Goal: Use online tool/utility: Utilize a website feature to perform a specific function

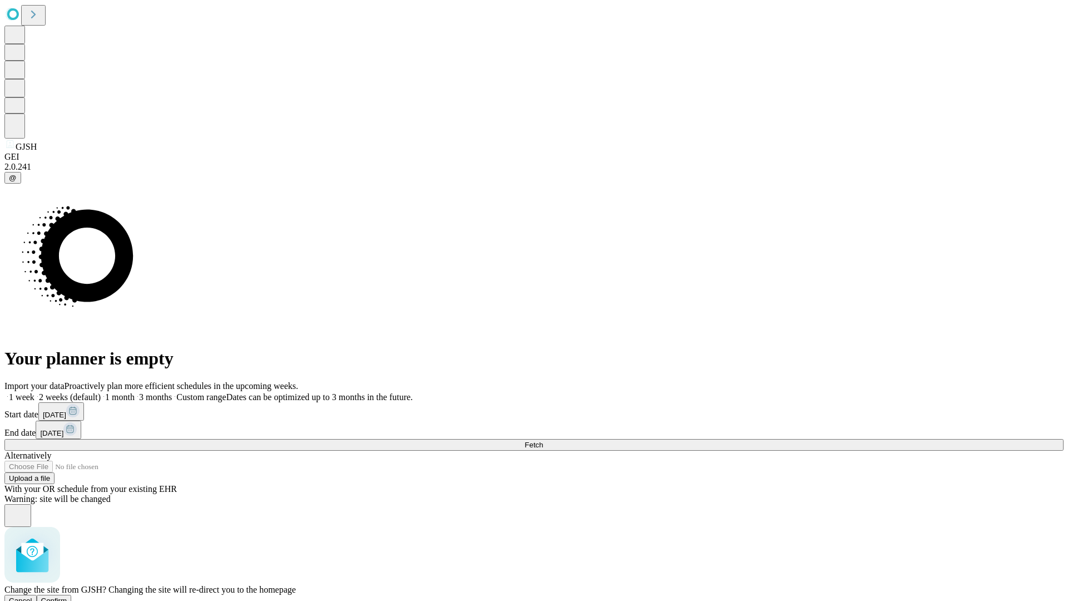
click at [67, 597] on span "Confirm" at bounding box center [54, 601] width 26 height 8
click at [101, 392] on label "2 weeks (default)" at bounding box center [68, 396] width 66 height 9
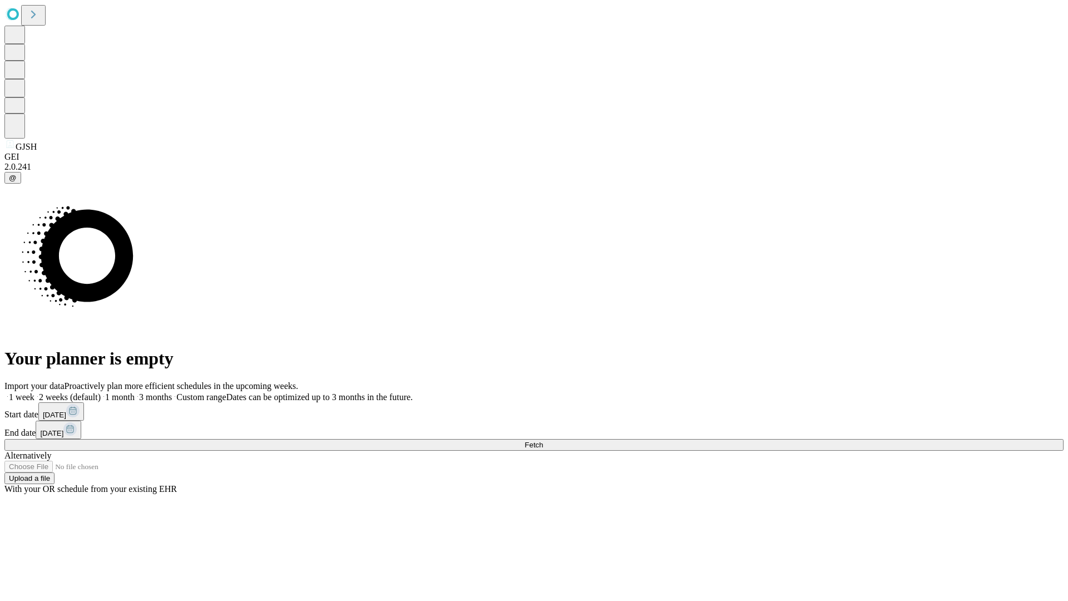
click at [543, 441] on span "Fetch" at bounding box center [534, 445] width 18 height 8
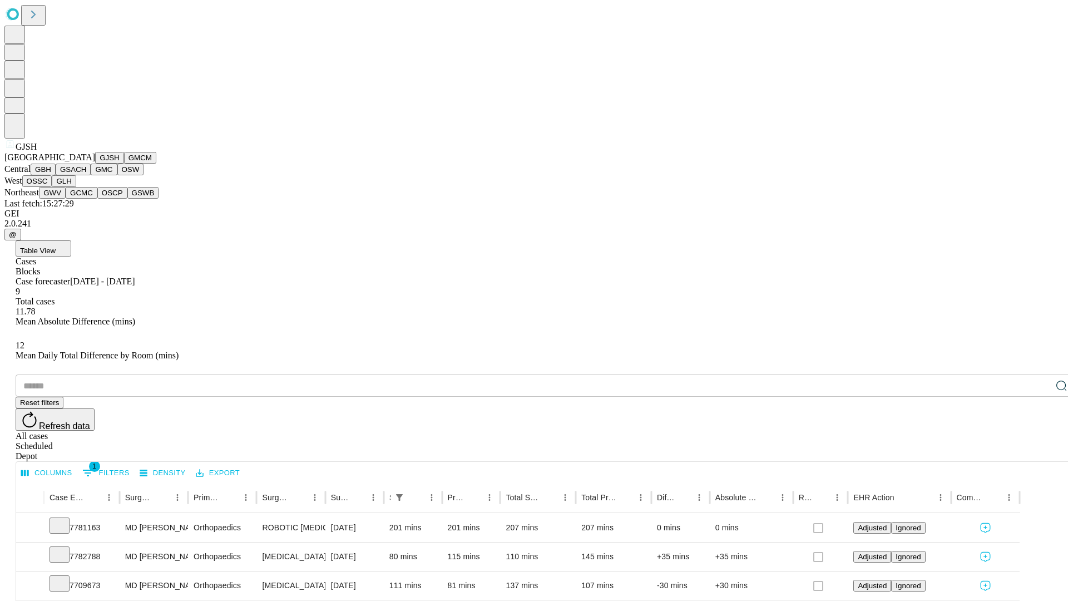
click at [124, 164] on button "GMCM" at bounding box center [140, 158] width 32 height 12
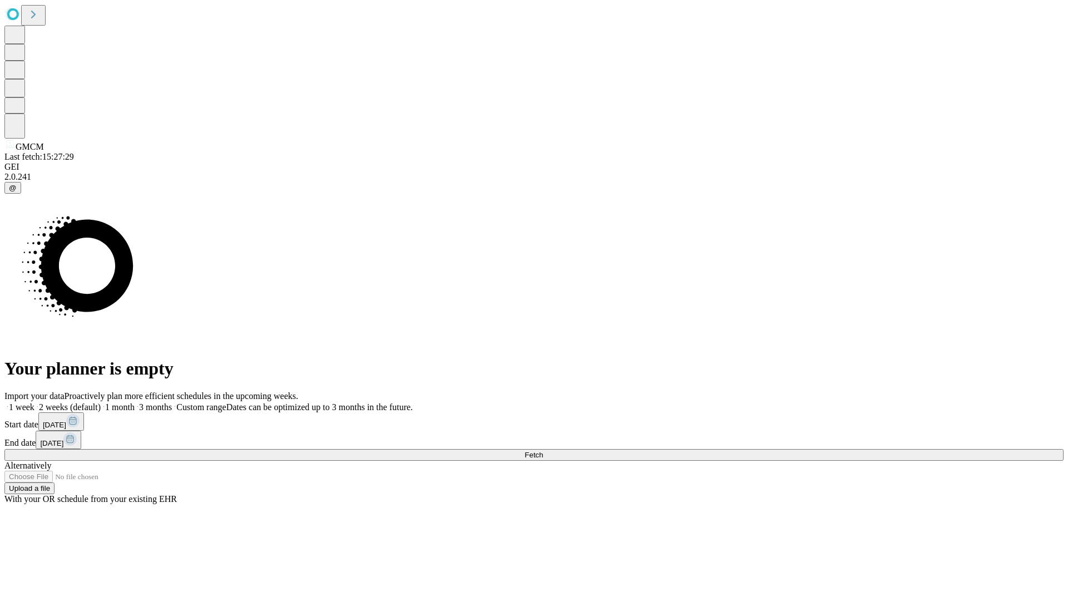
click at [101, 402] on label "2 weeks (default)" at bounding box center [68, 406] width 66 height 9
click at [543, 451] on span "Fetch" at bounding box center [534, 455] width 18 height 8
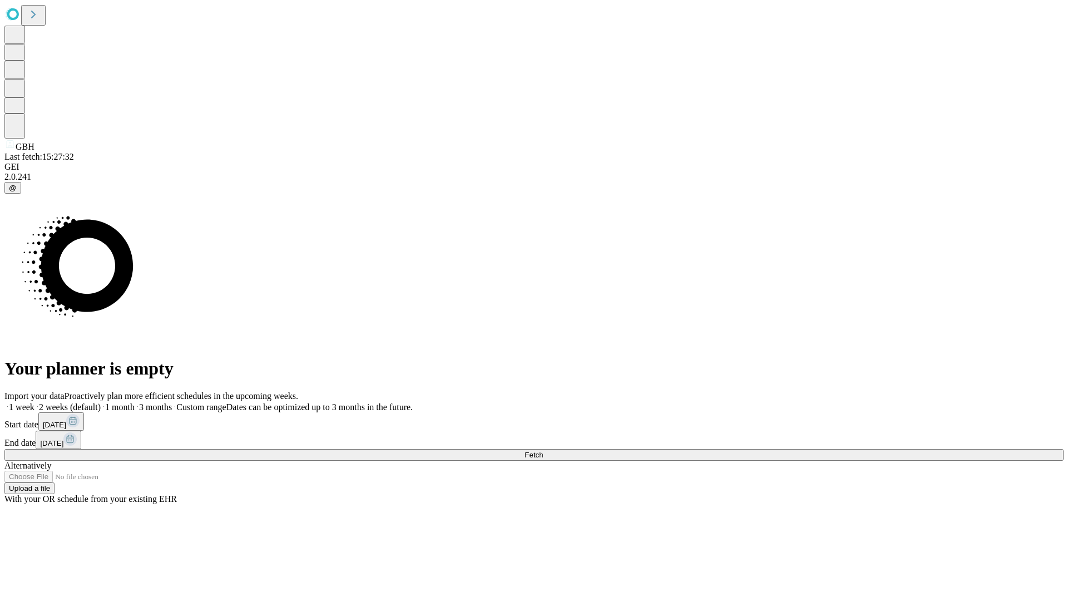
click at [101, 402] on label "2 weeks (default)" at bounding box center [68, 406] width 66 height 9
click at [543, 451] on span "Fetch" at bounding box center [534, 455] width 18 height 8
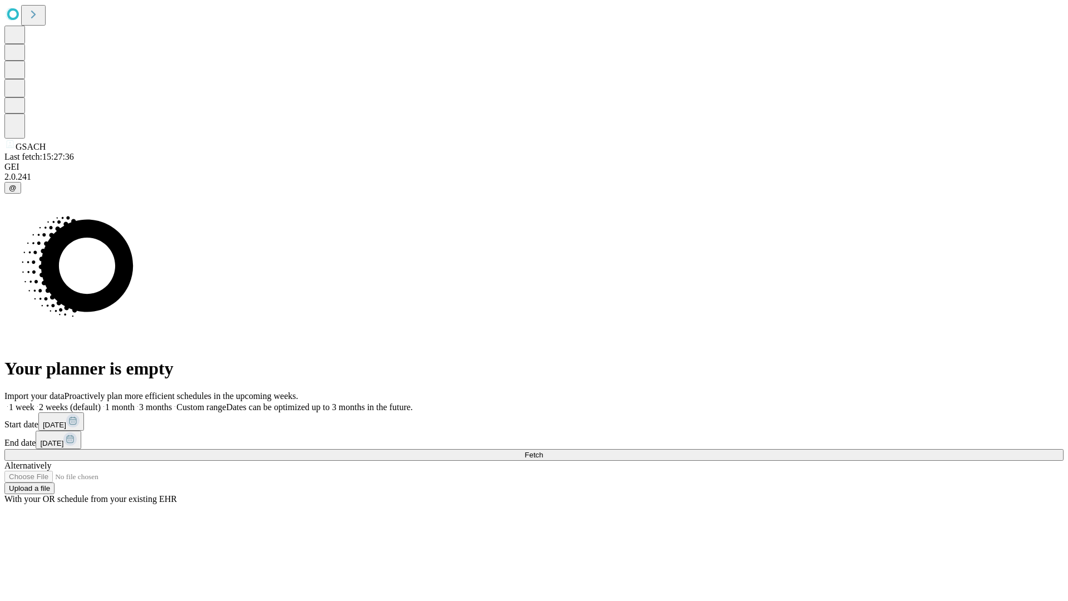
click at [101, 402] on label "2 weeks (default)" at bounding box center [68, 406] width 66 height 9
click at [543, 451] on span "Fetch" at bounding box center [534, 455] width 18 height 8
click at [101, 402] on label "2 weeks (default)" at bounding box center [68, 406] width 66 height 9
click at [543, 451] on span "Fetch" at bounding box center [534, 455] width 18 height 8
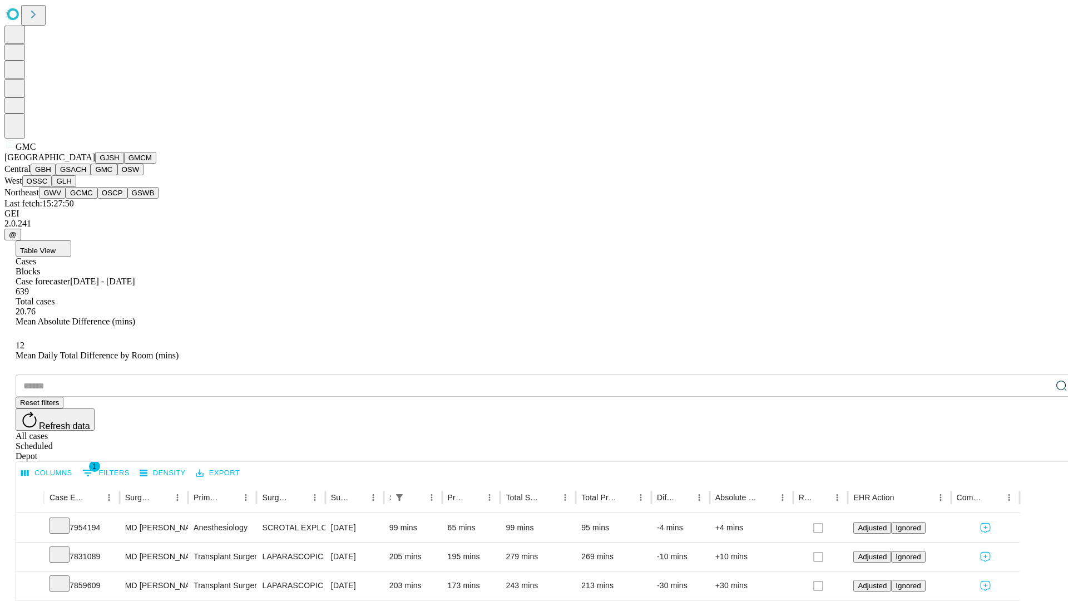
click at [117, 175] on button "OSW" at bounding box center [130, 170] width 27 height 12
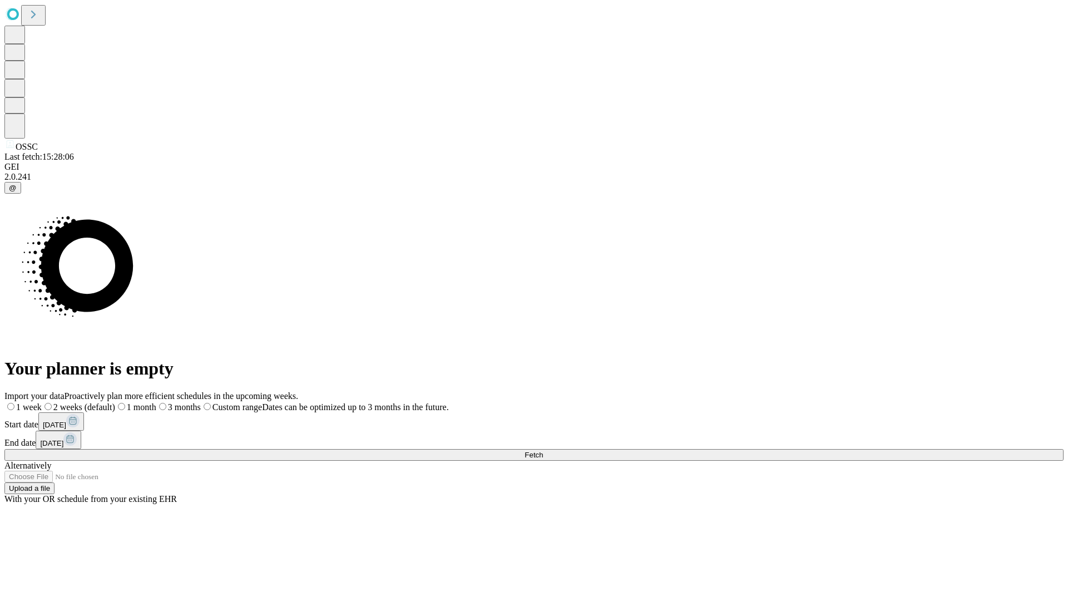
click at [115, 402] on label "2 weeks (default)" at bounding box center [78, 406] width 73 height 9
click at [543, 451] on span "Fetch" at bounding box center [534, 455] width 18 height 8
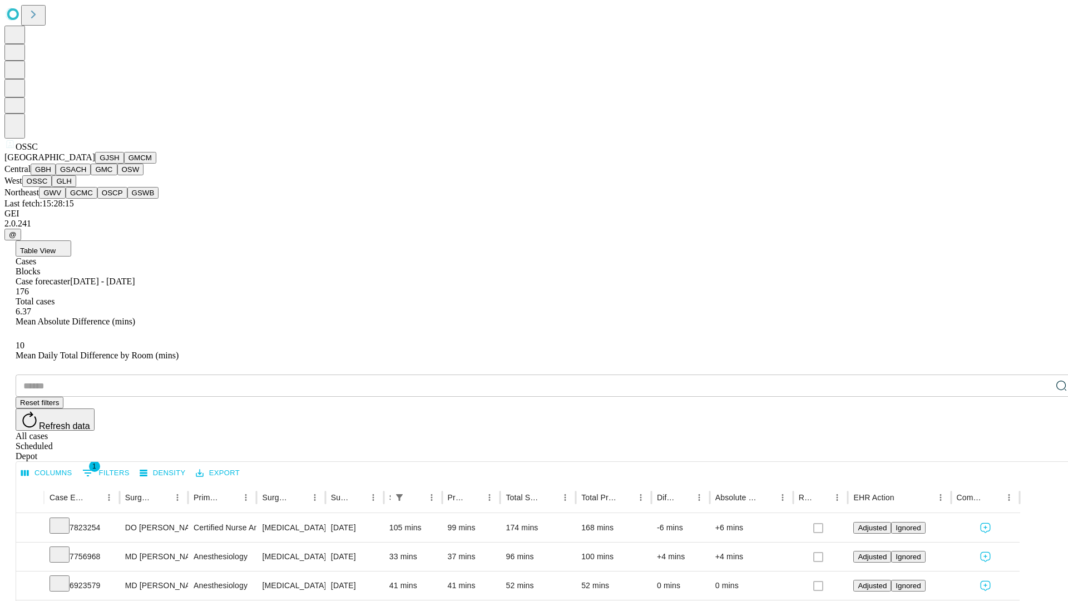
click at [76, 187] on button "GLH" at bounding box center [64, 181] width 24 height 12
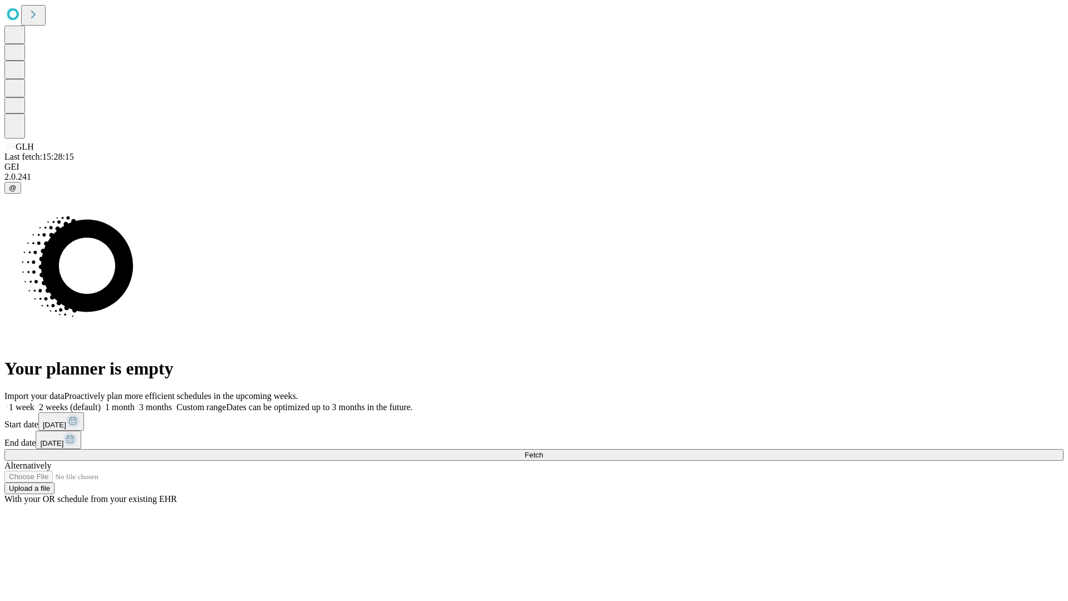
click at [101, 402] on label "2 weeks (default)" at bounding box center [68, 406] width 66 height 9
click at [543, 451] on span "Fetch" at bounding box center [534, 455] width 18 height 8
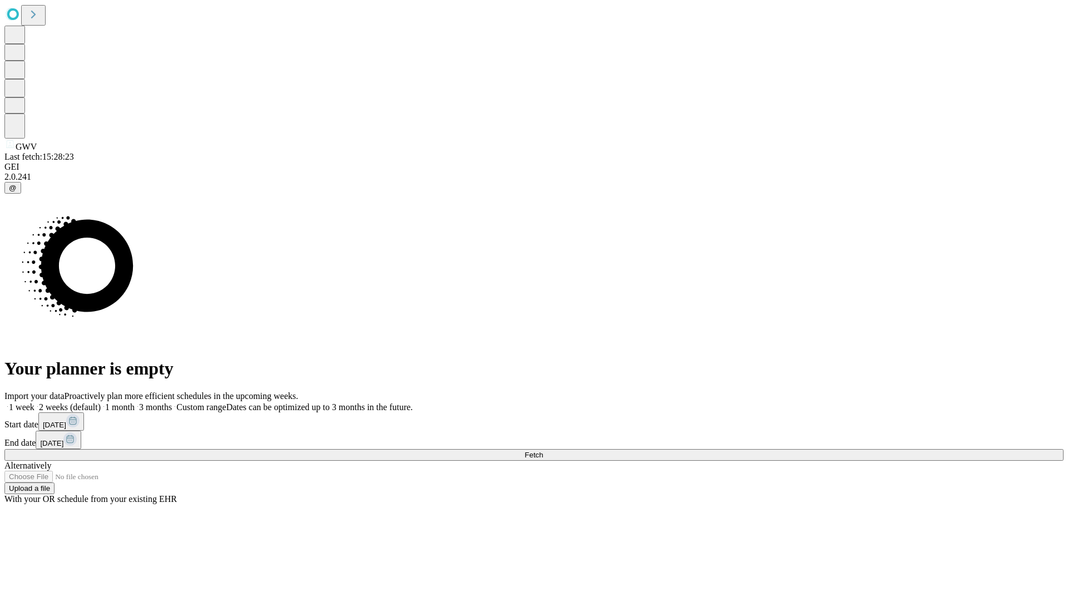
click at [543, 451] on span "Fetch" at bounding box center [534, 455] width 18 height 8
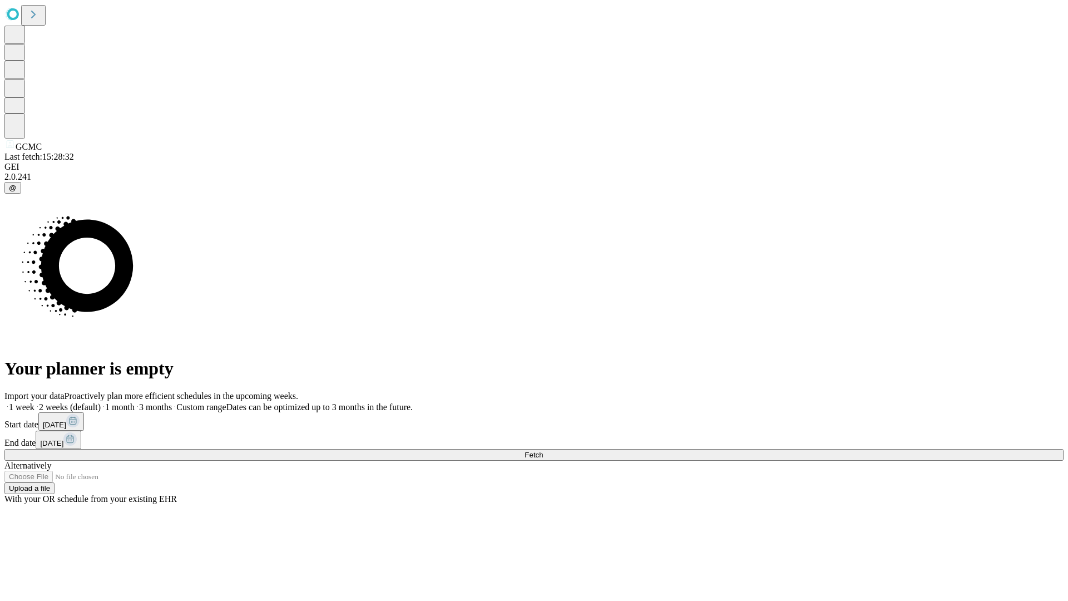
click at [101, 402] on label "2 weeks (default)" at bounding box center [68, 406] width 66 height 9
click at [543, 451] on span "Fetch" at bounding box center [534, 455] width 18 height 8
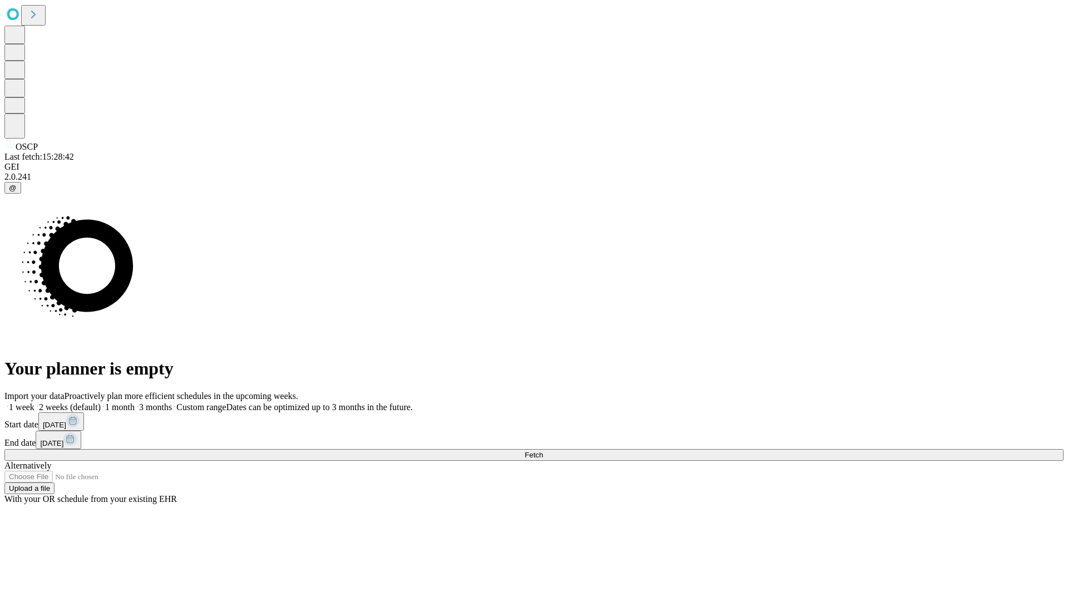
click at [101, 402] on label "2 weeks (default)" at bounding box center [68, 406] width 66 height 9
click at [543, 451] on span "Fetch" at bounding box center [534, 455] width 18 height 8
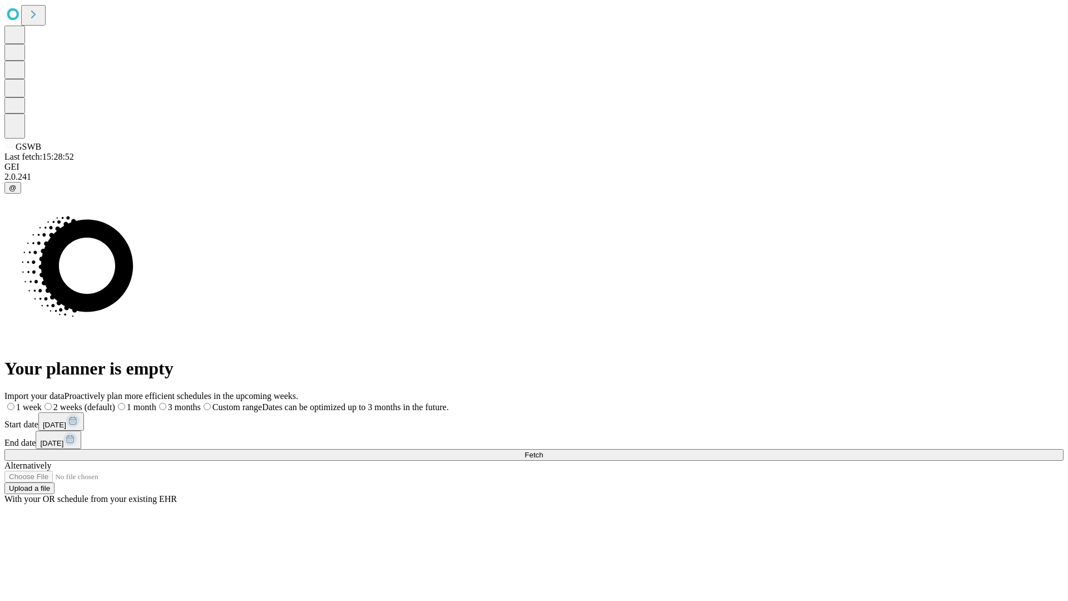
click at [543, 451] on span "Fetch" at bounding box center [534, 455] width 18 height 8
